Goal: Task Accomplishment & Management: Use online tool/utility

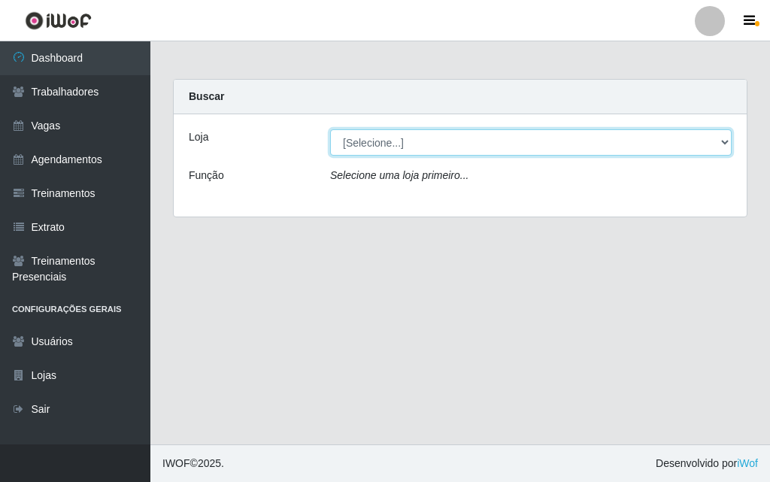
click at [344, 137] on select "[Selecione...] A fazendinha" at bounding box center [531, 142] width 402 height 26
select select "70"
click at [330, 129] on select "[Selecione...] A fazendinha" at bounding box center [531, 142] width 402 height 26
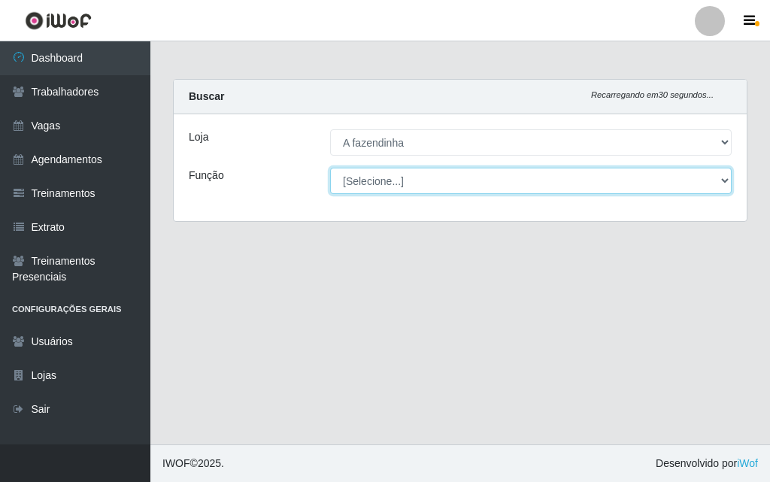
click at [372, 180] on select "[Selecione...] ASG ASG + ASG ++ Balconista Embalador Embalador + Embalador ++ O…" at bounding box center [531, 181] width 402 height 26
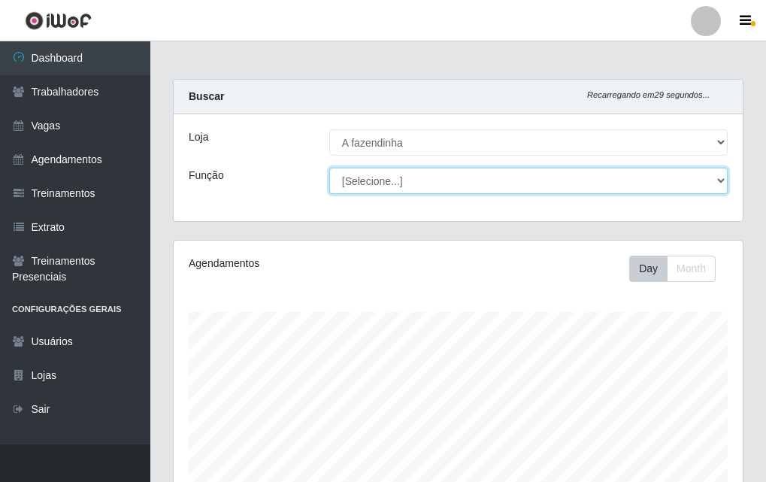
scroll to position [312, 569]
select select "79"
click at [329, 168] on select "[Selecione...] ASG ASG + ASG ++ Balconista Embalador Embalador + Embalador ++ O…" at bounding box center [528, 181] width 399 height 26
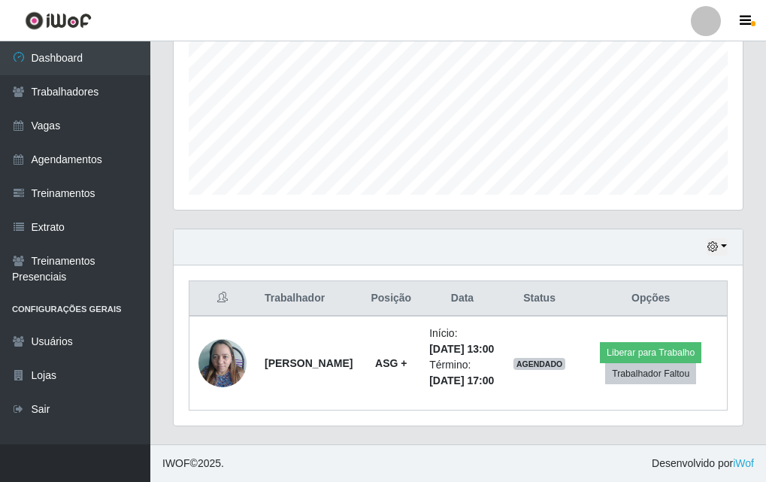
scroll to position [374, 0]
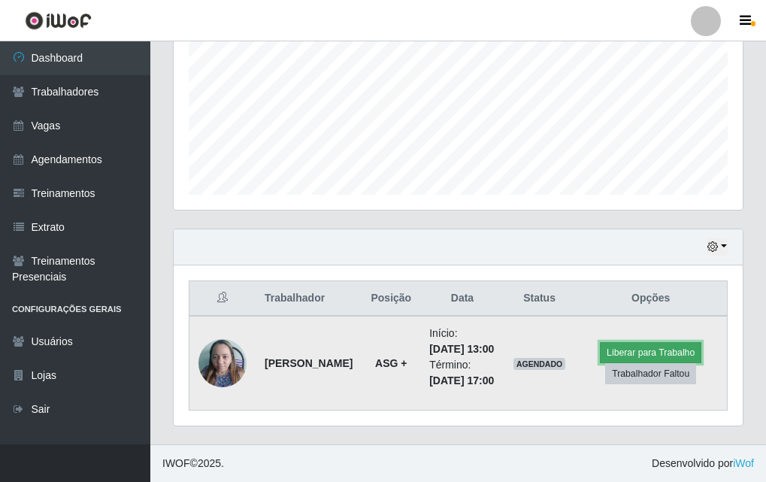
click at [618, 342] on button "Liberar para Trabalho" at bounding box center [651, 352] width 102 height 21
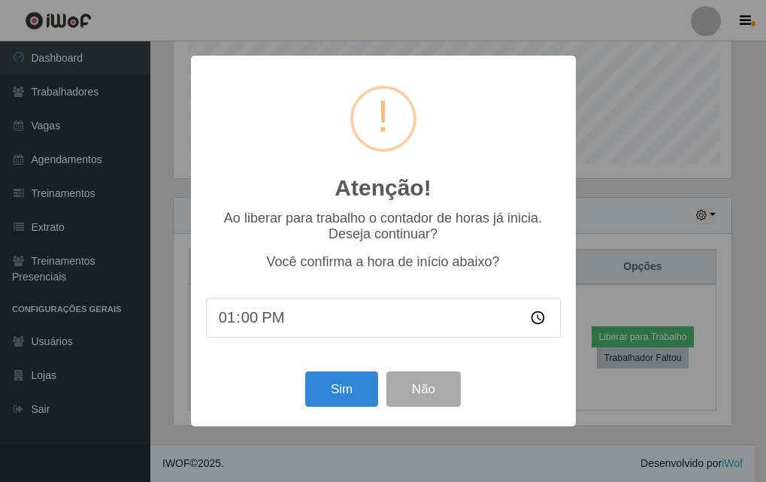
scroll to position [312, 562]
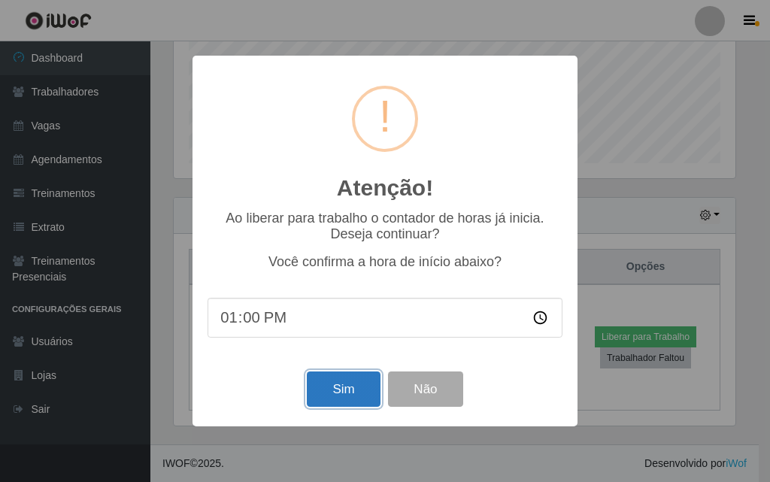
click at [352, 399] on button "Sim" at bounding box center [343, 388] width 73 height 35
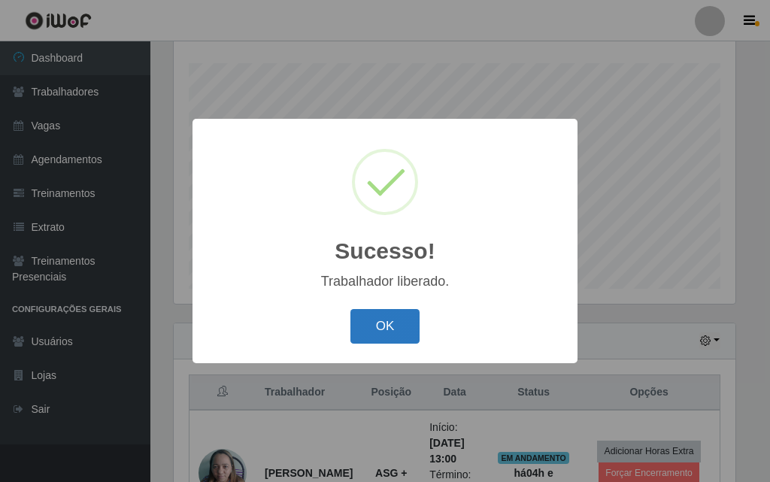
click at [399, 320] on button "OK" at bounding box center [385, 326] width 70 height 35
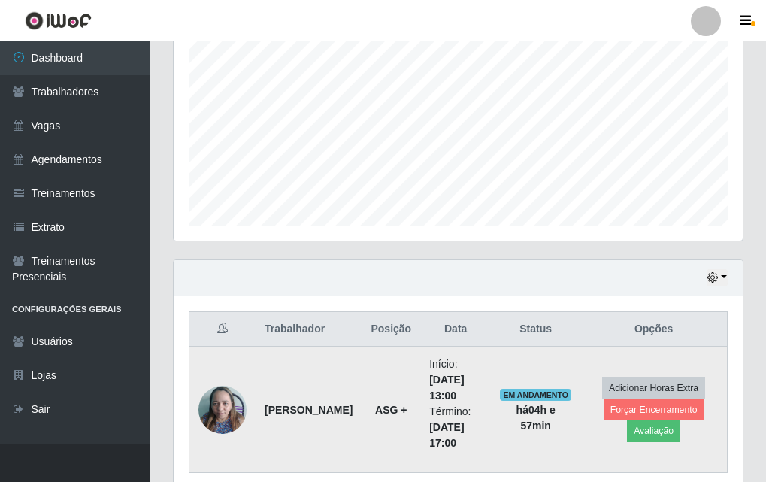
scroll to position [374, 0]
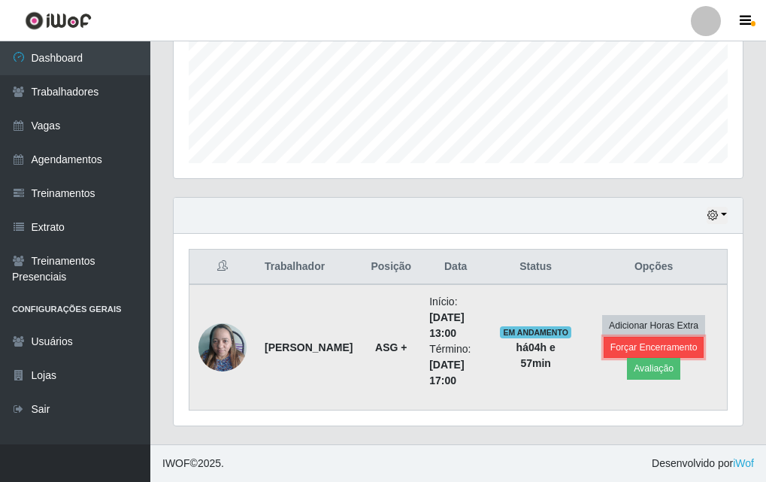
click at [620, 347] on button "Forçar Encerramento" at bounding box center [654, 347] width 101 height 21
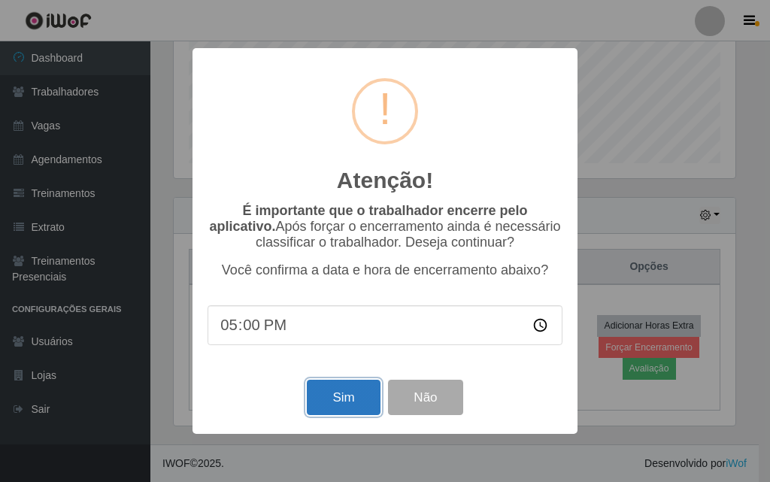
click at [330, 399] on button "Sim" at bounding box center [343, 397] width 73 height 35
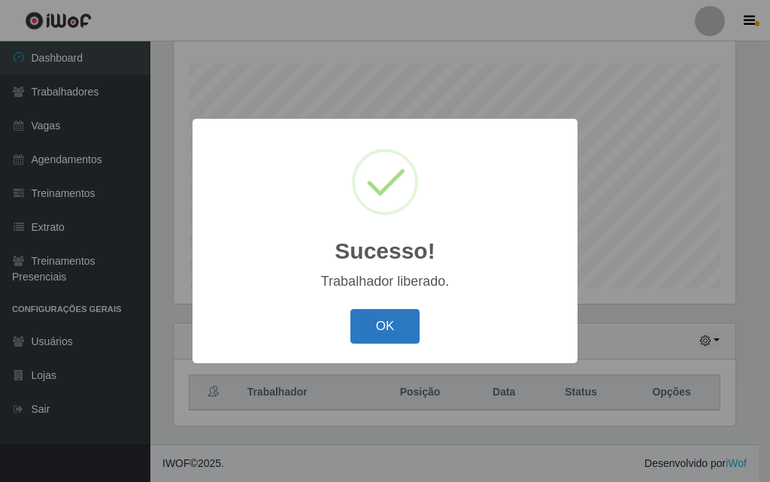
click at [398, 323] on button "OK" at bounding box center [385, 326] width 70 height 35
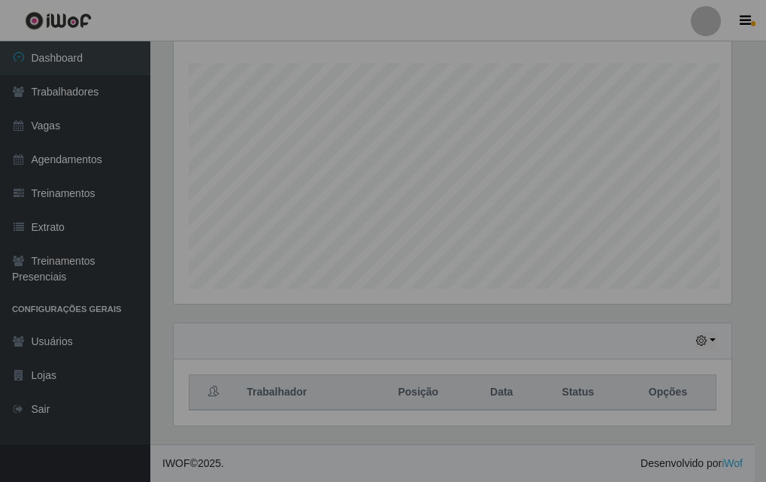
scroll to position [312, 569]
